Goal: Task Accomplishment & Management: Manage account settings

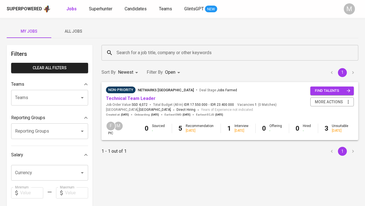
click at [76, 30] on span "All Jobs" at bounding box center [74, 31] width 38 height 7
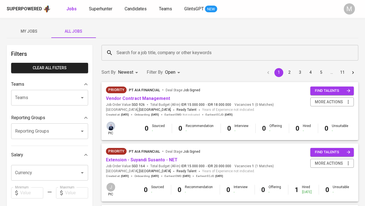
click at [137, 13] on div "Superpowered Jobs Superhunter Candidates Teams GlintsGPT NEW M" at bounding box center [182, 9] width 365 height 18
click at [137, 8] on span "Candidates" at bounding box center [136, 8] width 22 height 5
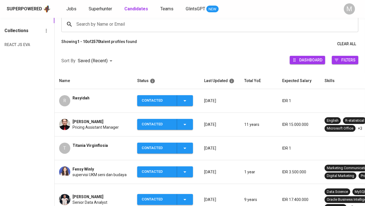
scroll to position [51, 0]
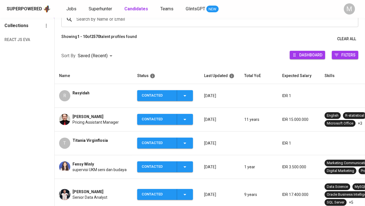
click at [156, 91] on div "Contacted" at bounding box center [157, 95] width 31 height 11
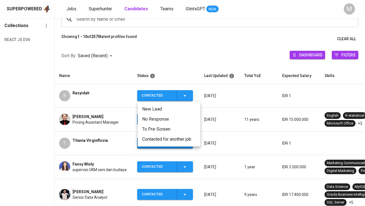
click at [163, 139] on li "Contacted for another job" at bounding box center [169, 139] width 62 height 10
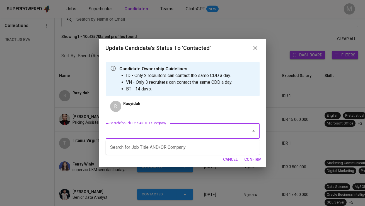
click at [135, 128] on input "Search for Job Title AND/OR Company" at bounding box center [174, 130] width 133 height 11
type input "[GEOGRAPHIC_DATA]"
click at [74, 102] on div "Update Candidate's Status to 'Contacted' Candidate Ownership Guidelines ID - On…" at bounding box center [182, 103] width 365 height 206
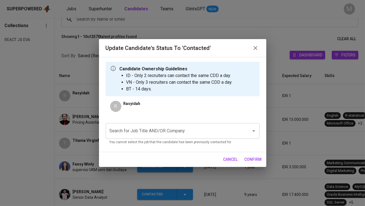
click at [255, 46] on icon "button" at bounding box center [255, 48] width 7 height 7
